Goal: Information Seeking & Learning: Learn about a topic

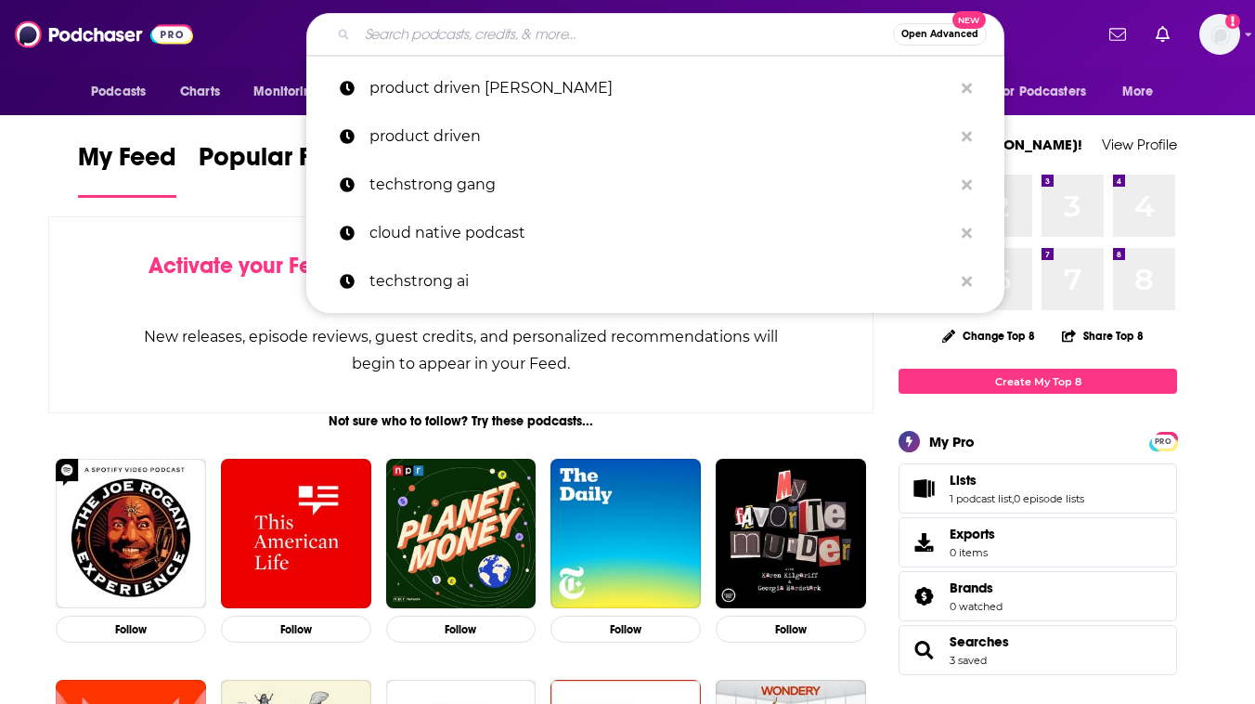
click at [612, 32] on input "Search podcasts, credits, & more..." at bounding box center [625, 34] width 536 height 30
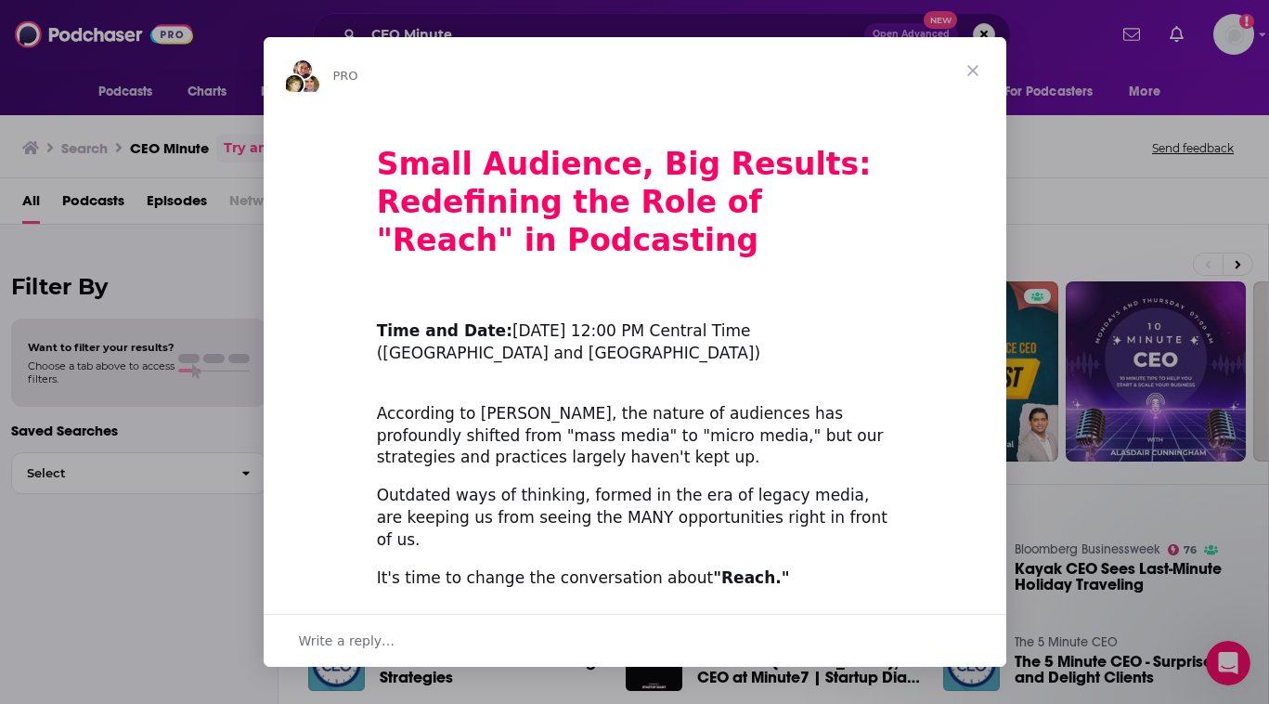
click at [979, 60] on span "Close" at bounding box center [972, 70] width 67 height 67
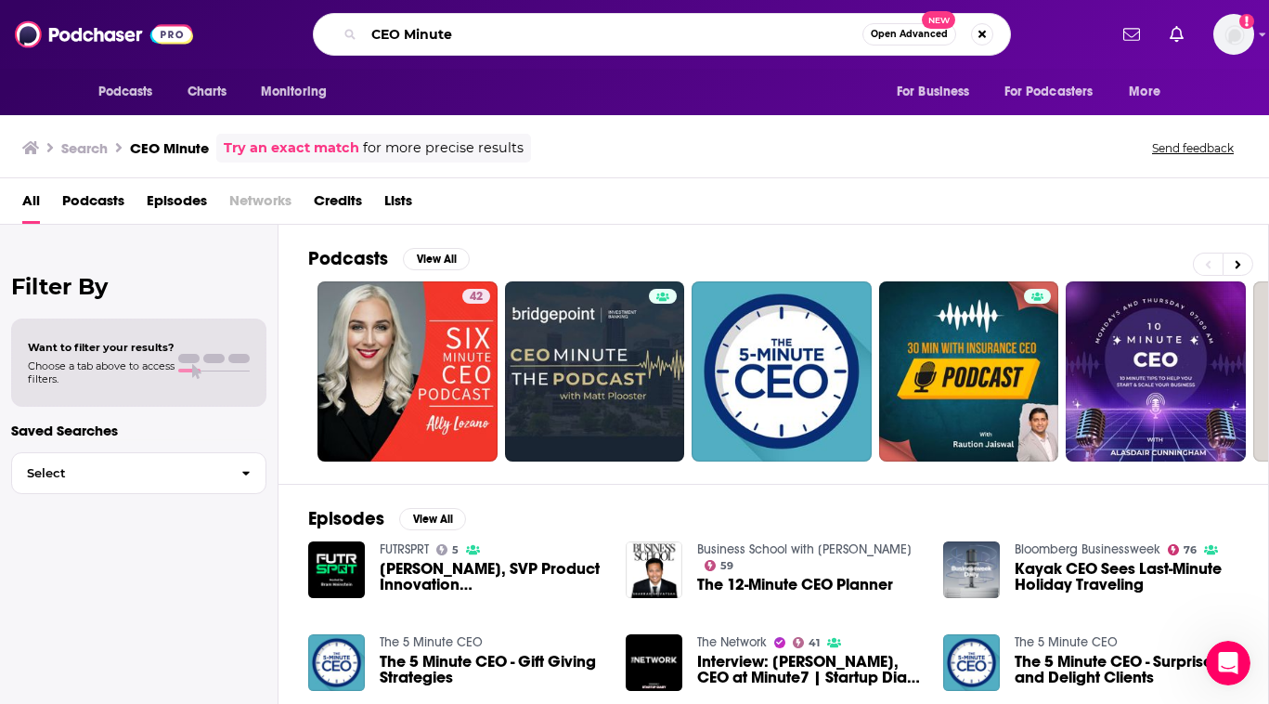
drag, startPoint x: 471, startPoint y: 35, endPoint x: 358, endPoint y: 38, distance: 112.4
click at [358, 38] on div "CEO Minute Open Advanced New" at bounding box center [662, 34] width 698 height 43
type input "Diary of a CEO"
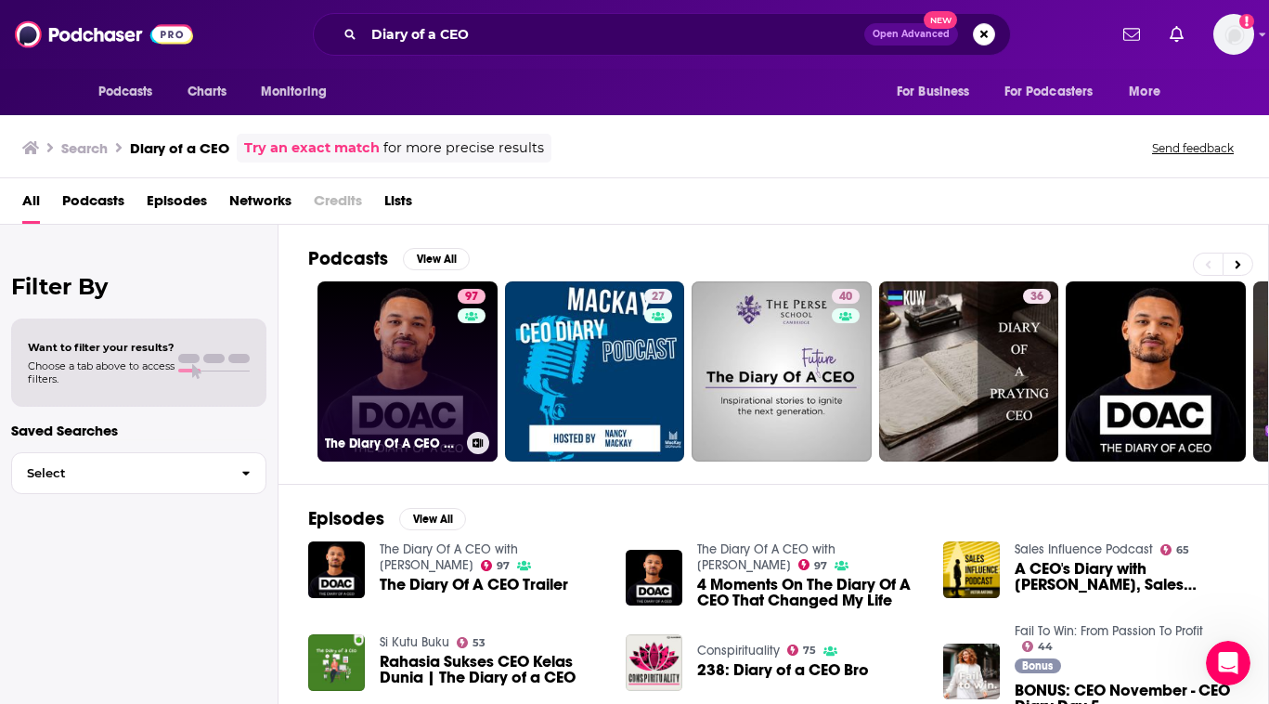
click at [415, 371] on link "97 The Diary Of A CEO with [PERSON_NAME]" at bounding box center [407, 371] width 180 height 180
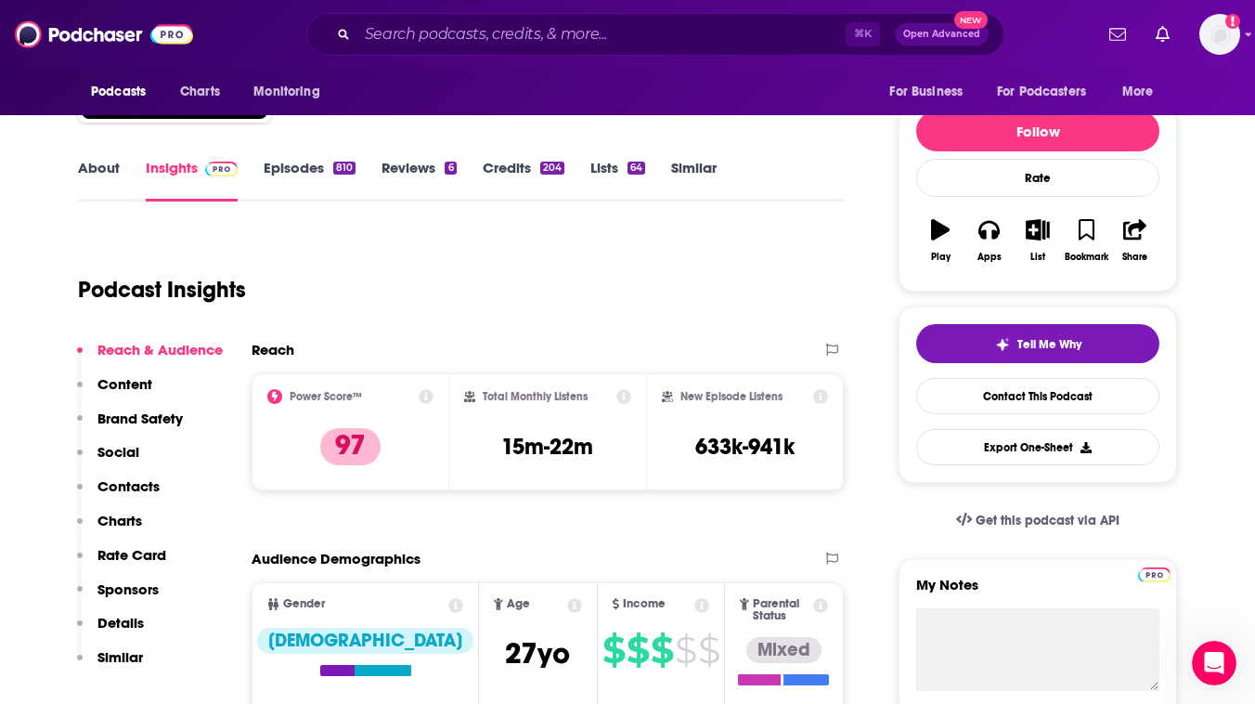
scroll to position [217, 0]
